Goal: Transaction & Acquisition: Purchase product/service

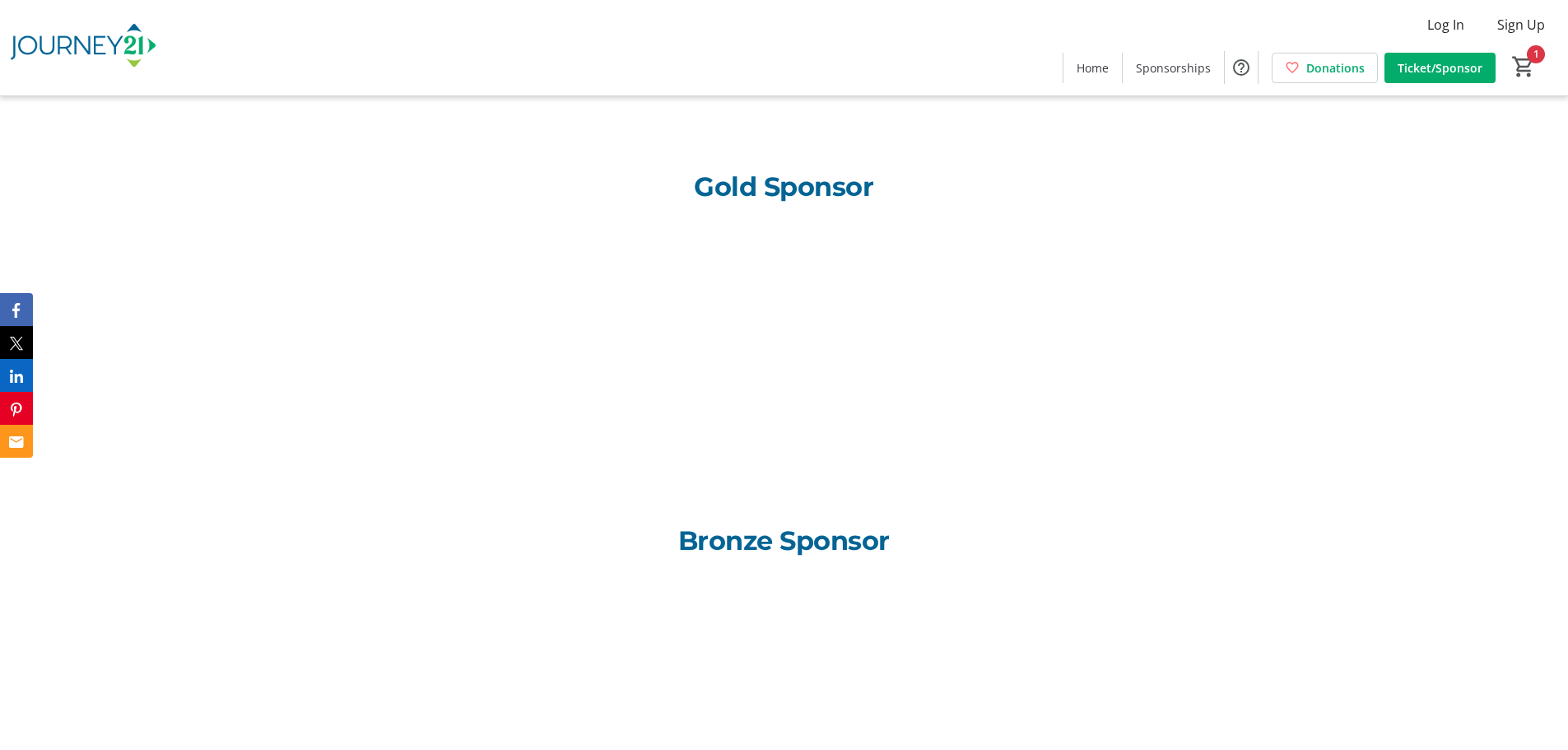
scroll to position [1497, 0]
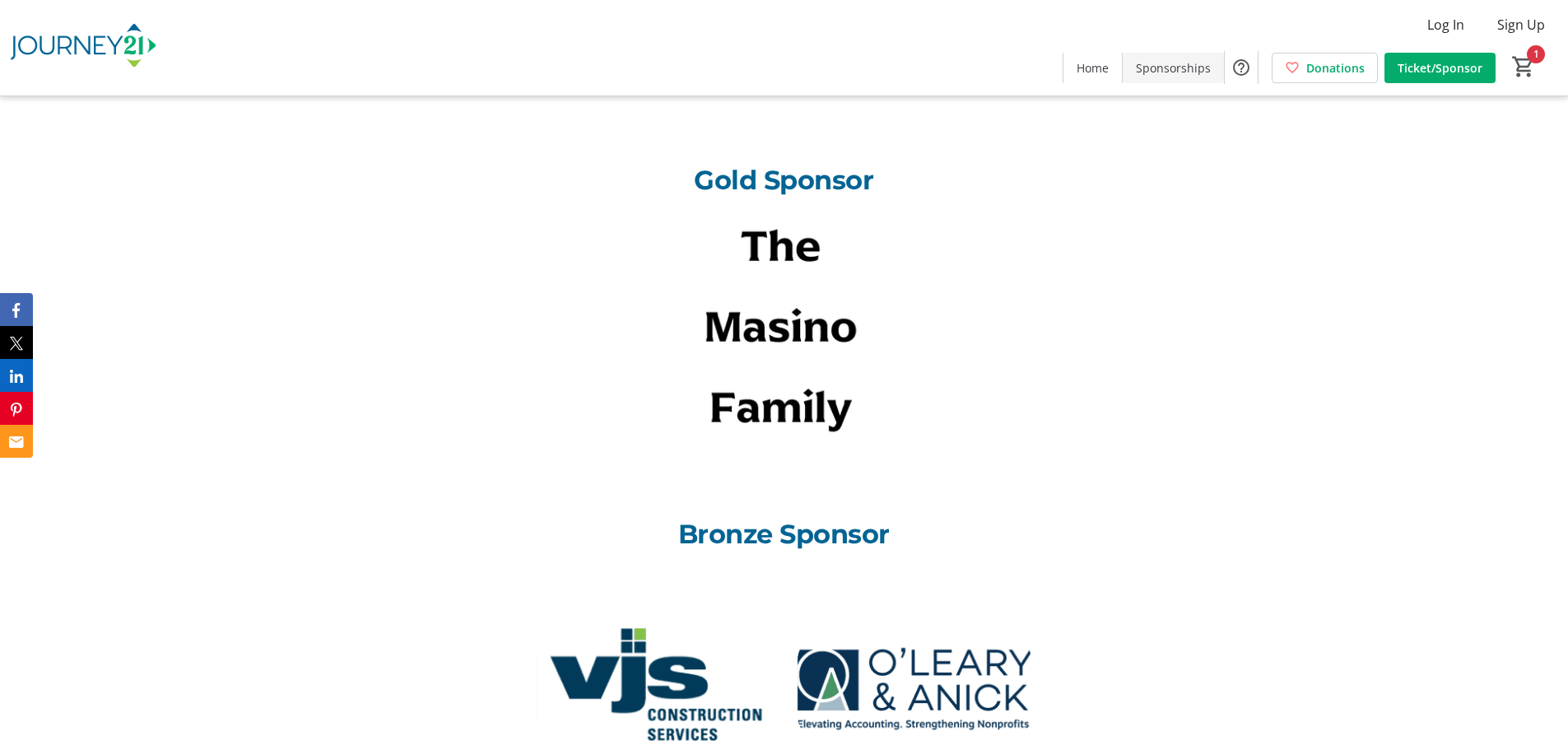
click at [1168, 71] on span "Sponsorships" at bounding box center [1174, 68] width 75 height 17
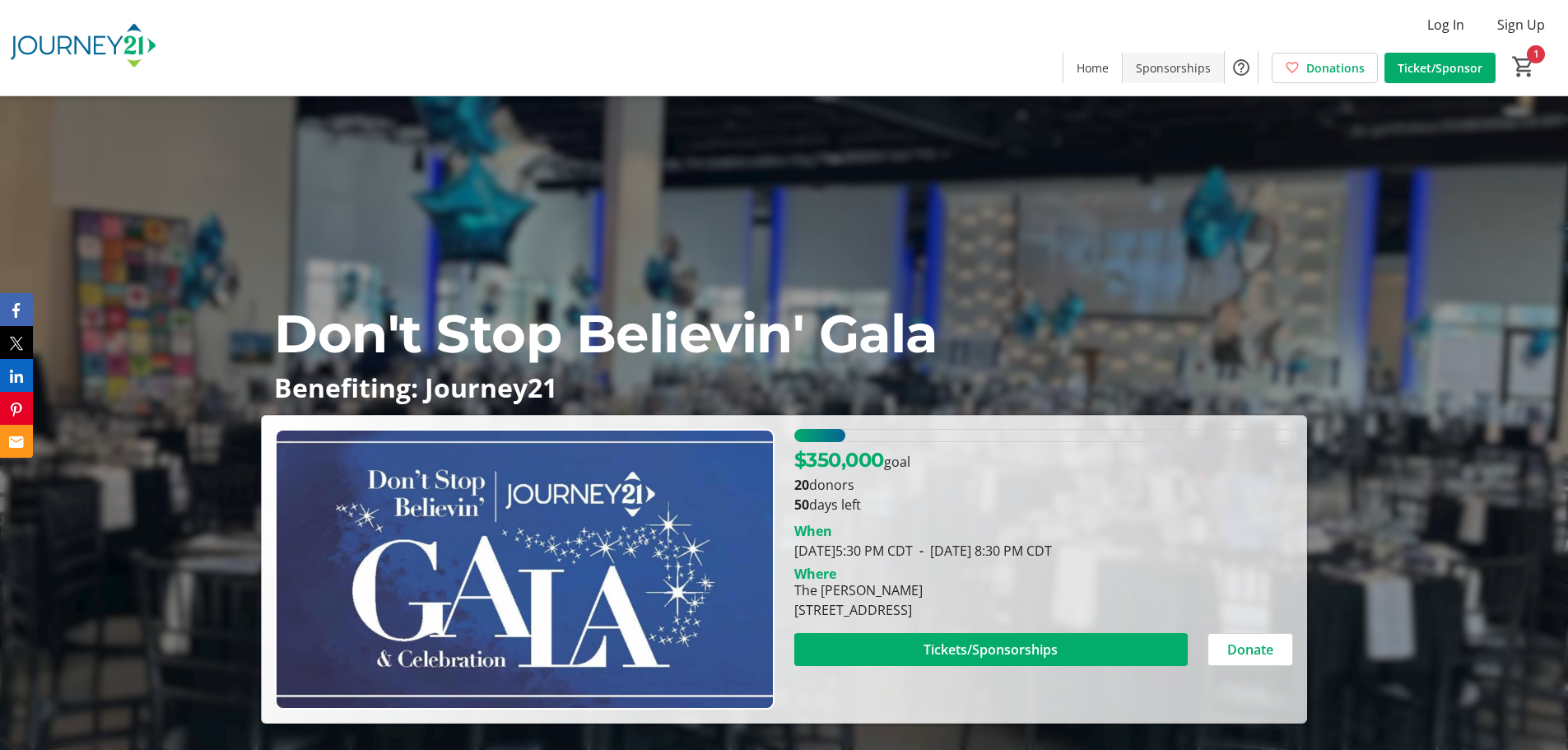
click at [1199, 77] on span at bounding box center [1174, 68] width 101 height 39
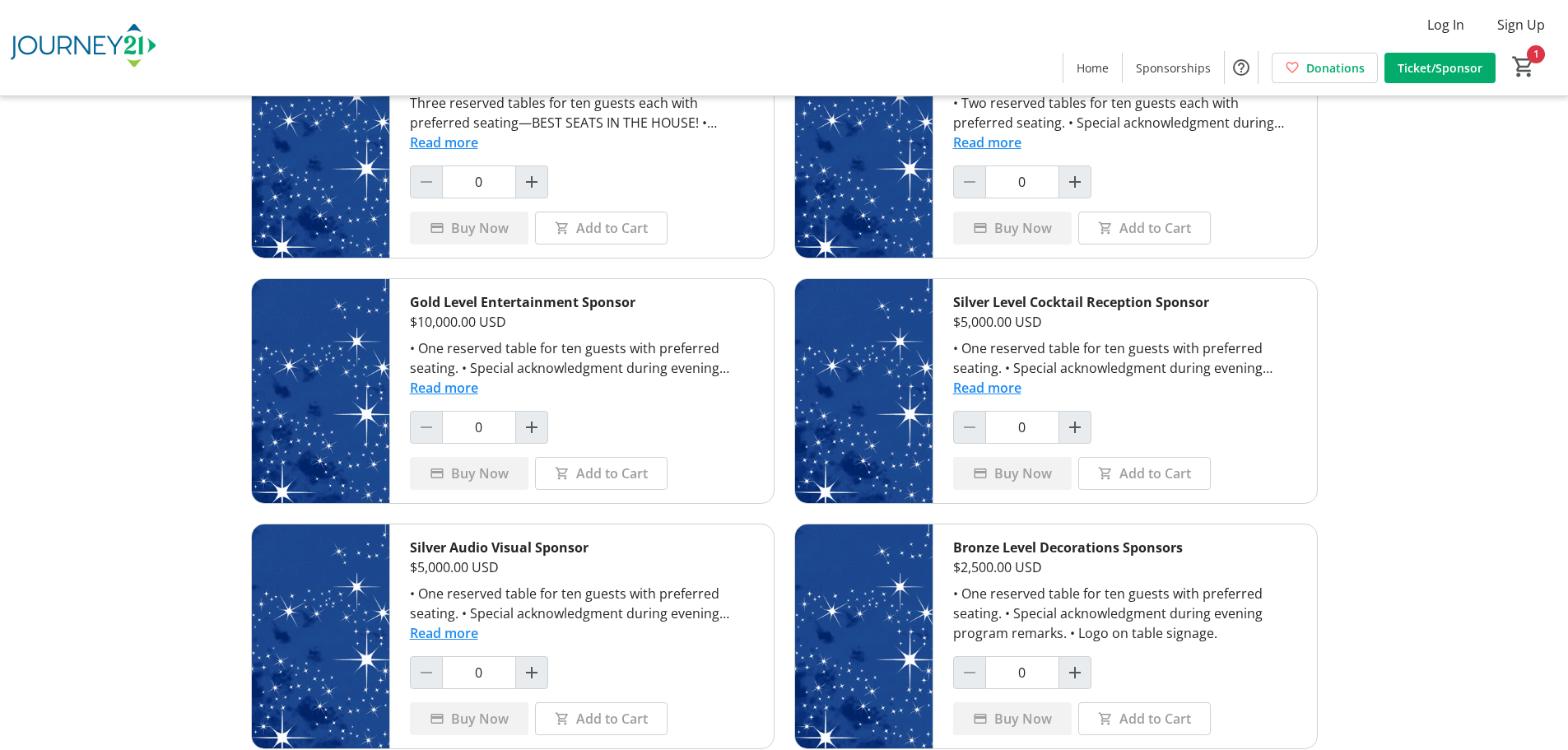
scroll to position [176, 0]
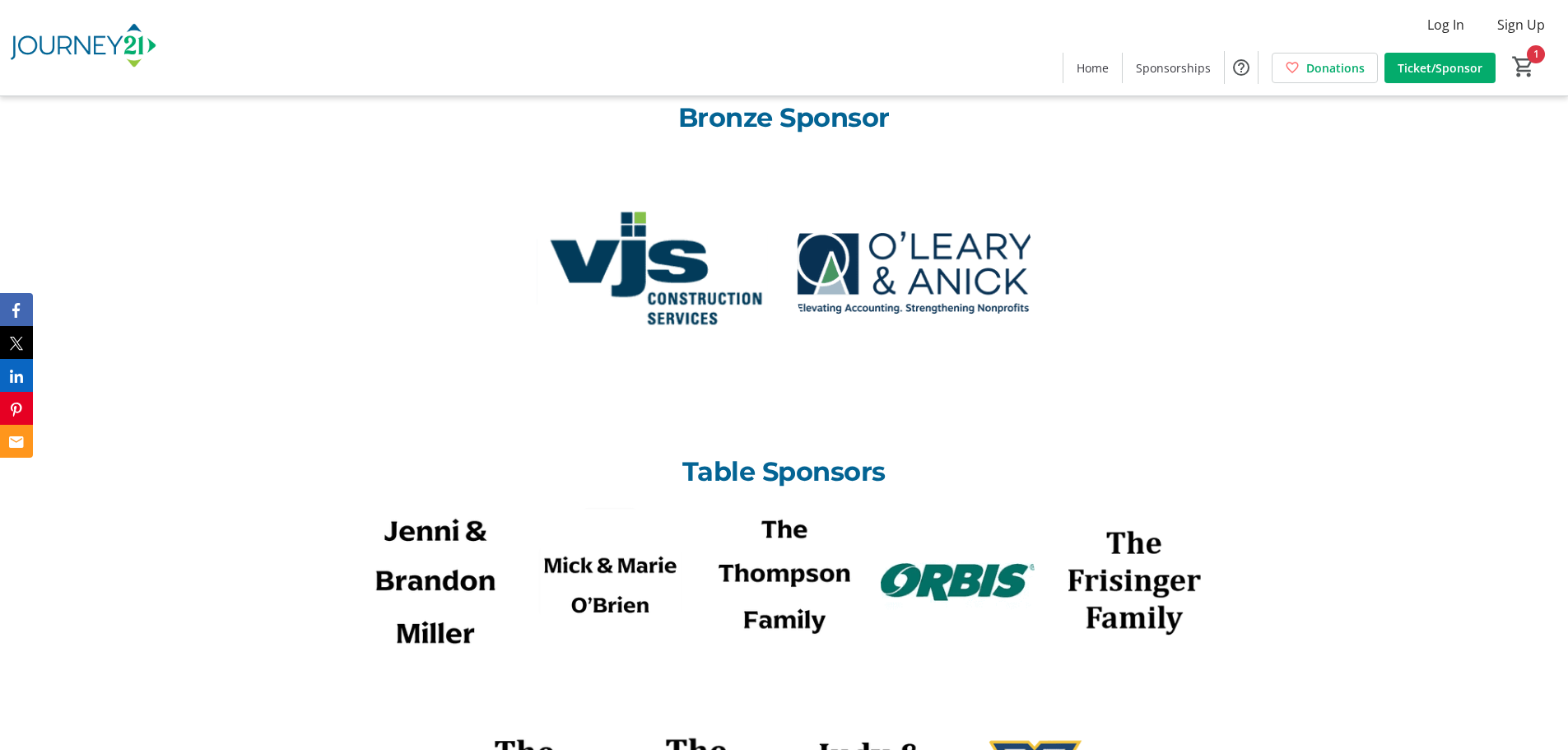
scroll to position [2246, 0]
